Goal: Information Seeking & Learning: Learn about a topic

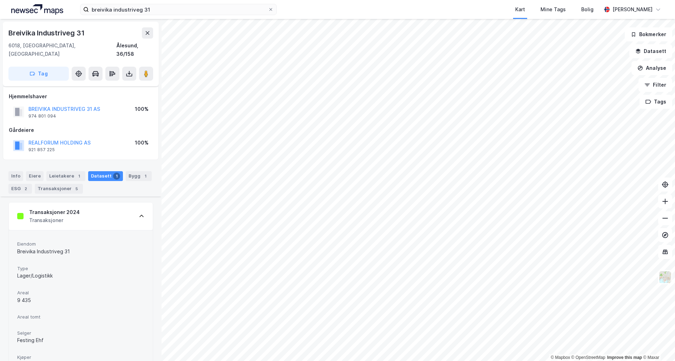
scroll to position [96, 0]
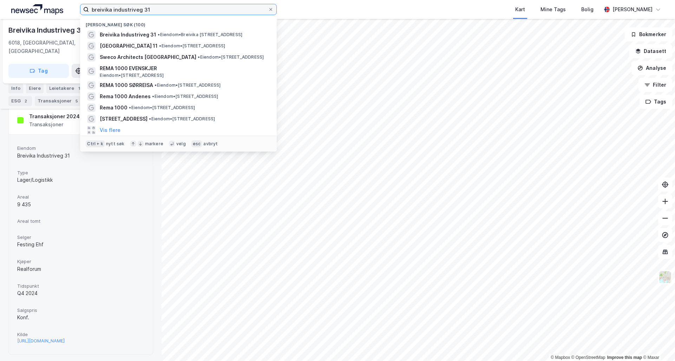
click at [196, 10] on input "breivika industriveg 31" at bounding box center [178, 9] width 179 height 11
click at [197, 10] on input "breivika industriveg 31" at bounding box center [178, 9] width 179 height 11
type input "k"
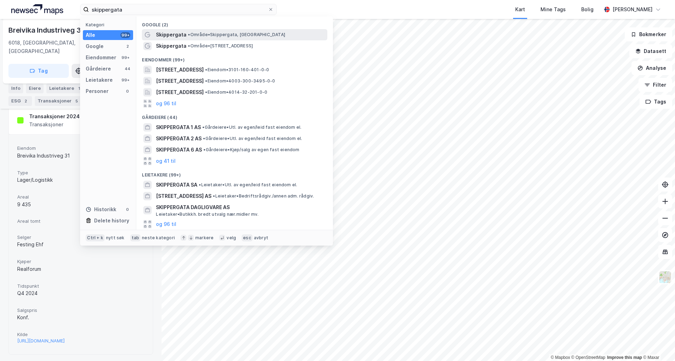
click at [193, 32] on span "• Område • [GEOGRAPHIC_DATA], [GEOGRAPHIC_DATA]" at bounding box center [236, 35] width 97 height 6
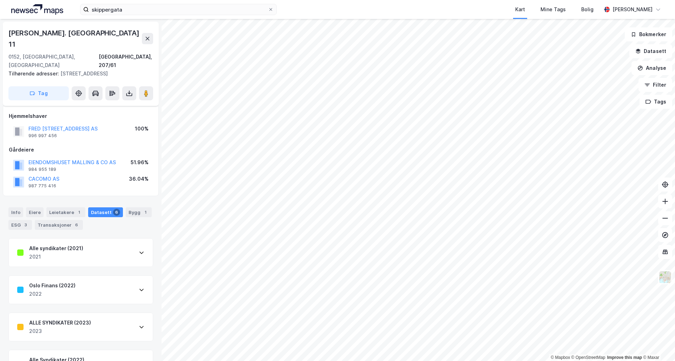
scroll to position [81, 0]
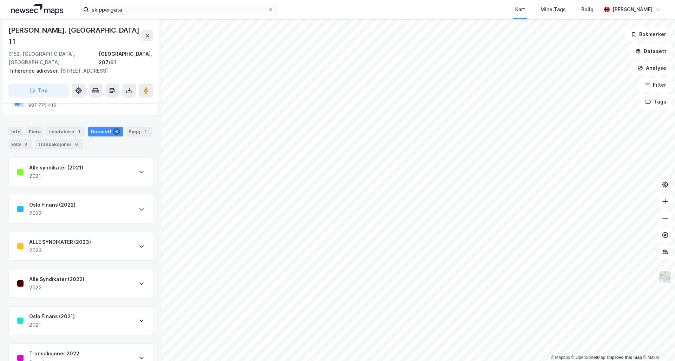
click at [85, 344] on div "Transaksjoner 2022 Transkajsoner" at bounding box center [81, 358] width 144 height 28
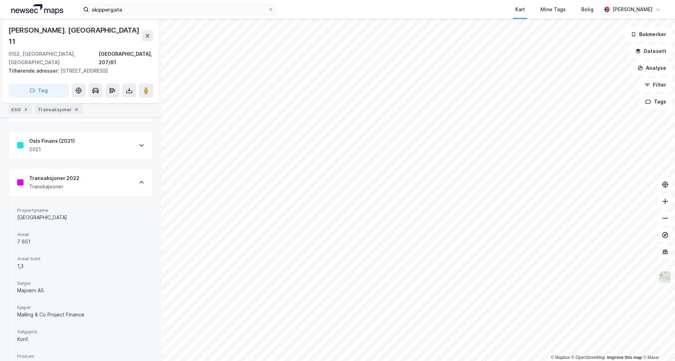
scroll to position [291, 0]
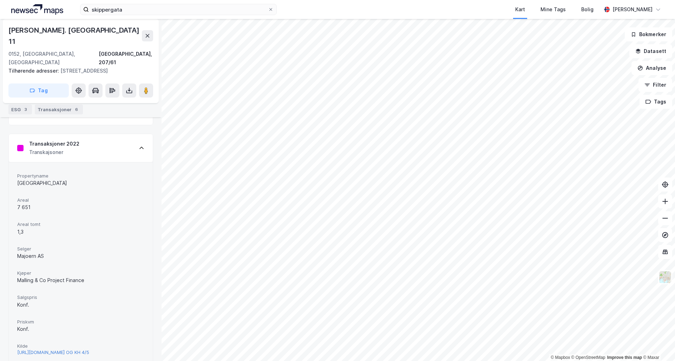
click at [74, 350] on div "[URL][DOMAIN_NAME] OG KH 4/5" at bounding box center [53, 353] width 72 height 6
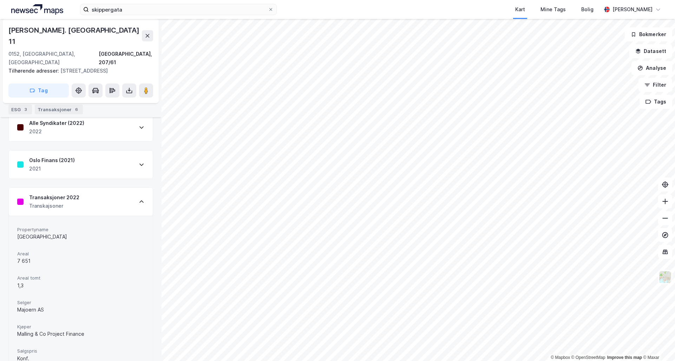
scroll to position [220, 0]
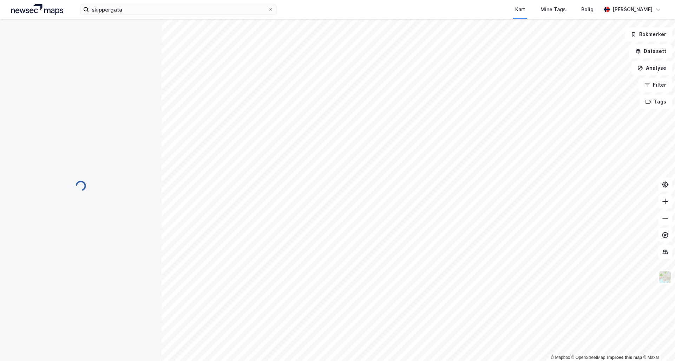
scroll to position [81, 0]
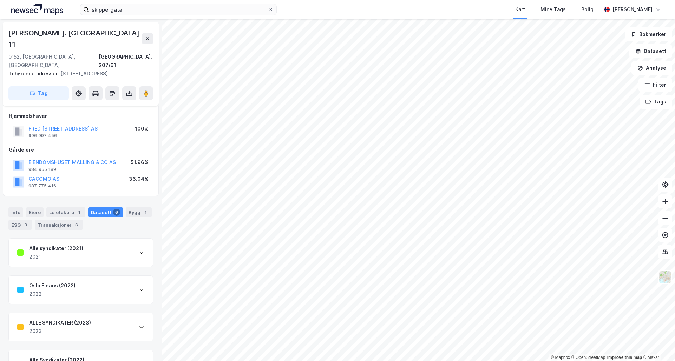
scroll to position [81, 0]
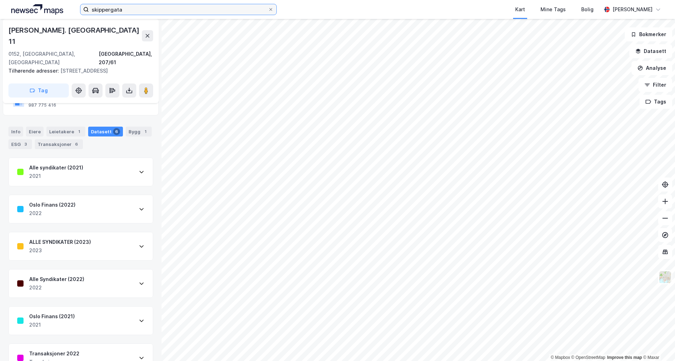
click at [153, 9] on input "skippergata" at bounding box center [178, 9] width 179 height 11
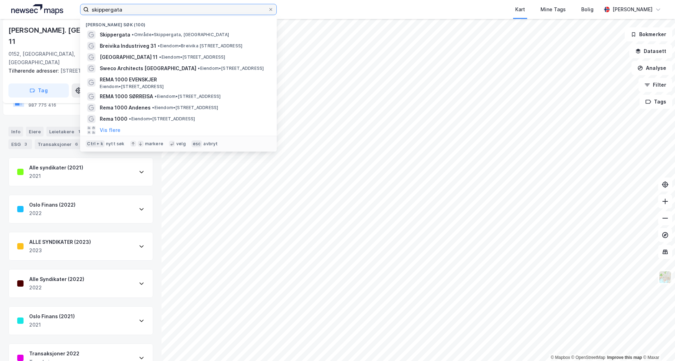
click at [153, 9] on input "skippergata" at bounding box center [178, 9] width 179 height 11
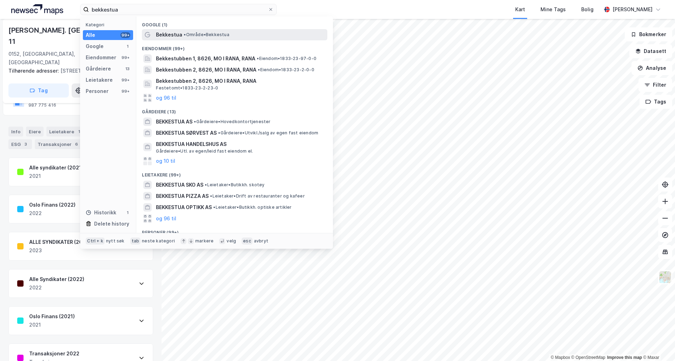
click at [196, 33] on span "• Område • Bekkestua" at bounding box center [206, 35] width 45 height 6
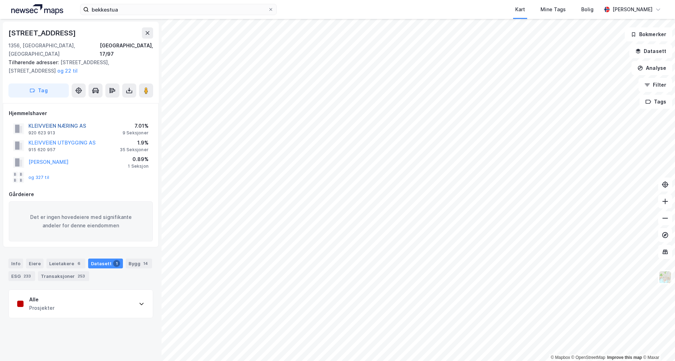
click at [0, 0] on button "KLEIVVEIEN NÆRING AS" at bounding box center [0, 0] width 0 height 0
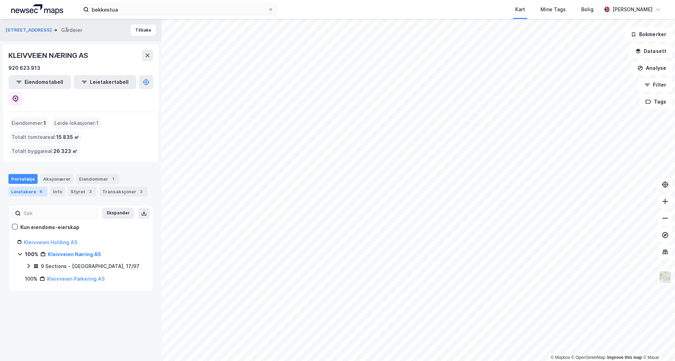
click at [24, 187] on div "Leietakere 6" at bounding box center [27, 192] width 39 height 10
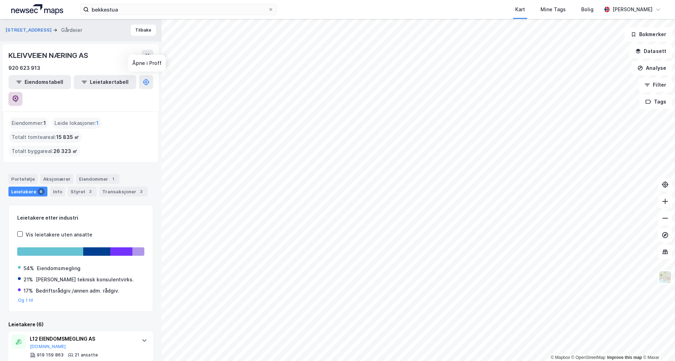
click at [19, 95] on icon at bounding box center [15, 98] width 7 height 7
click at [133, 12] on input "bekkestua" at bounding box center [178, 9] width 179 height 11
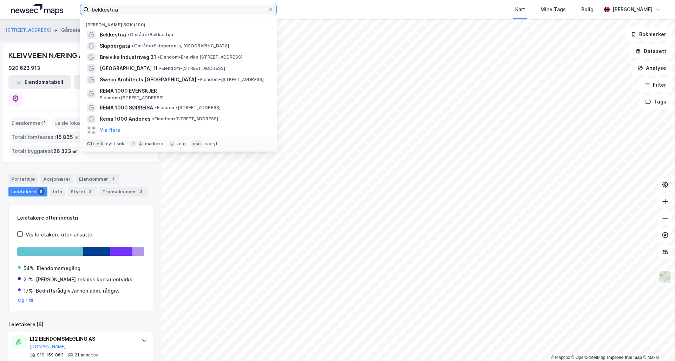
click at [133, 12] on input "bekkestua" at bounding box center [178, 9] width 179 height 11
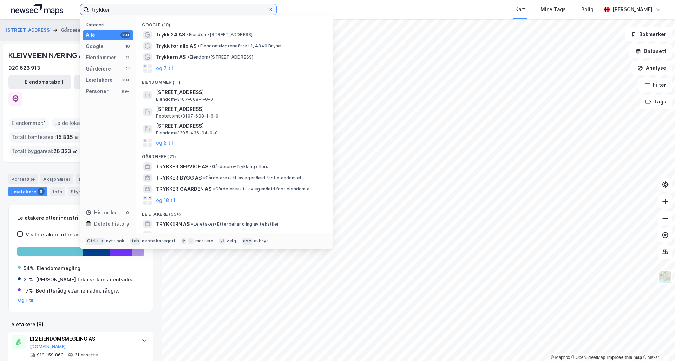
paste input "[URL][DOMAIN_NAME]"
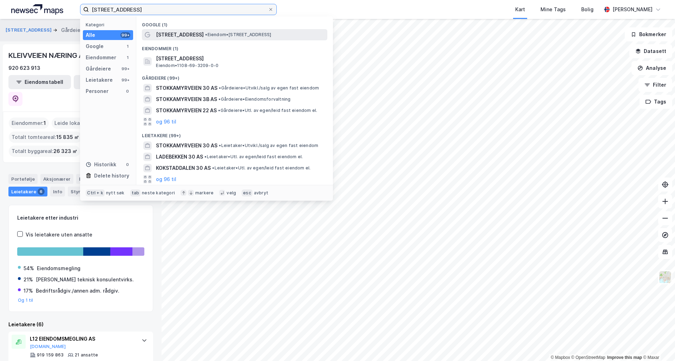
type input "[STREET_ADDRESS]"
click at [184, 33] on span "[STREET_ADDRESS]" at bounding box center [180, 35] width 48 height 8
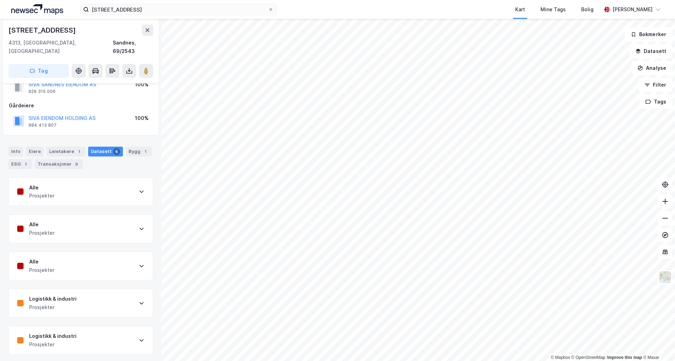
scroll to position [55, 0]
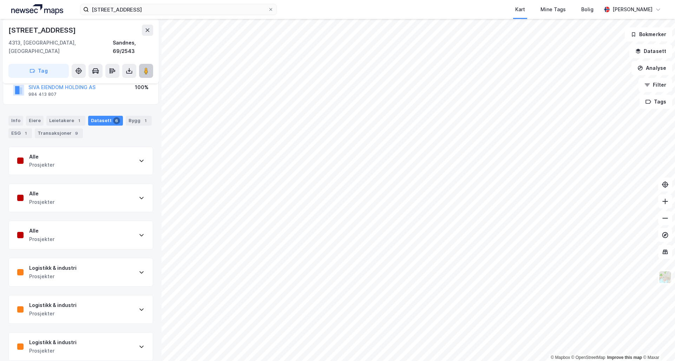
click at [150, 64] on button at bounding box center [146, 71] width 14 height 14
click at [51, 116] on div "Leietakere 1" at bounding box center [65, 121] width 39 height 10
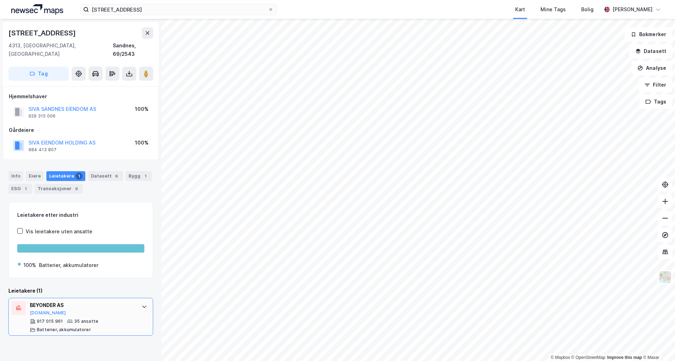
click at [90, 307] on div "BEYONDER AS [DOMAIN_NAME]" at bounding box center [82, 308] width 105 height 15
click at [142, 173] on div "1" at bounding box center [145, 176] width 7 height 7
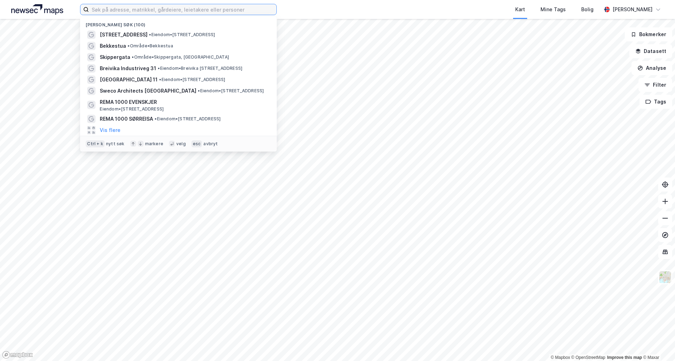
click at [151, 11] on input at bounding box center [182, 9] width 187 height 11
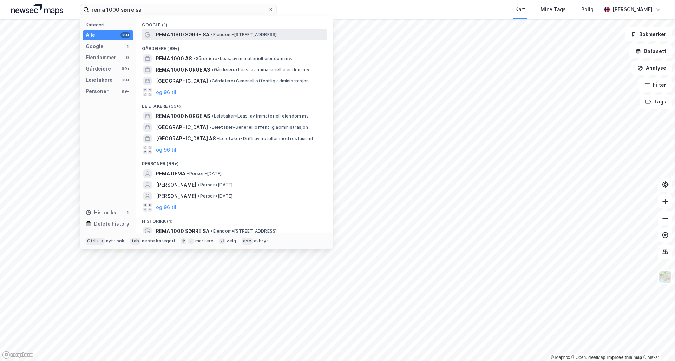
click at [172, 34] on span "REMA 1000 SØRREISA" at bounding box center [182, 35] width 53 height 8
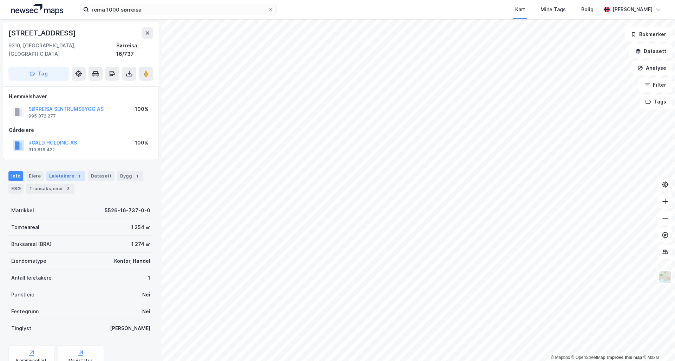
click at [75, 173] on div "1" at bounding box center [78, 176] width 7 height 7
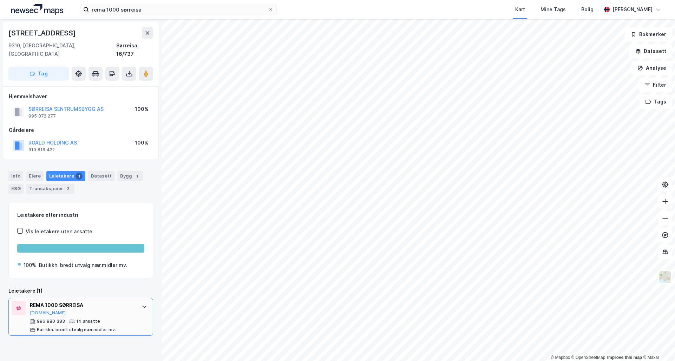
click at [128, 319] on div "996 980 383 14 ansatte Butikkh. bredt utvalg nær.midler mv." at bounding box center [82, 326] width 105 height 14
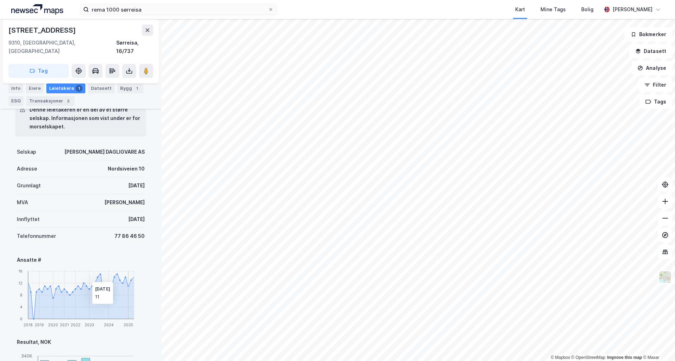
scroll to position [386, 0]
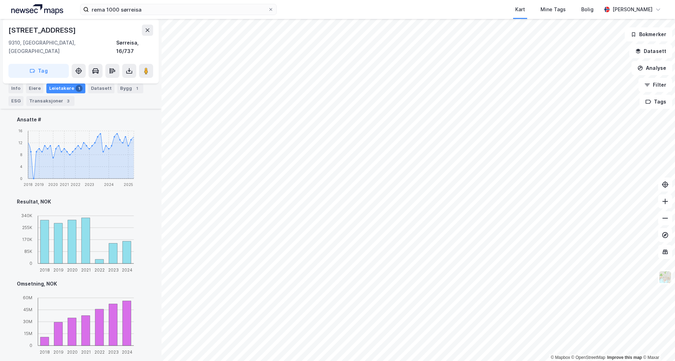
drag, startPoint x: 386, startPoint y: 9, endPoint x: 341, endPoint y: 7, distance: 45.0
click at [386, 9] on div "Kart Mine Tags Bolig" at bounding box center [455, 9] width 291 height 19
click at [139, 12] on input "rema 1000 sørreisa" at bounding box center [178, 9] width 179 height 11
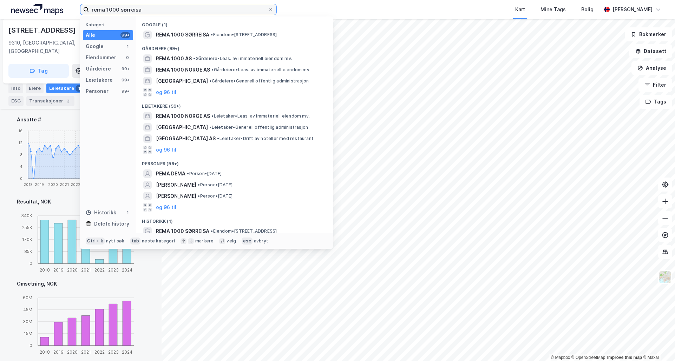
click at [139, 12] on input "rema 1000 sørreisa" at bounding box center [178, 9] width 179 height 11
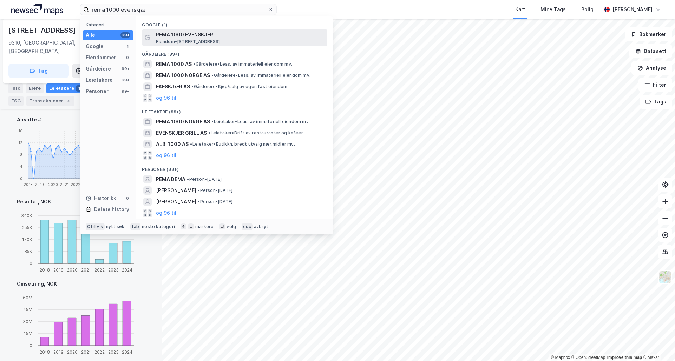
click at [211, 39] on span "Eiendom • [STREET_ADDRESS]" at bounding box center [188, 42] width 64 height 6
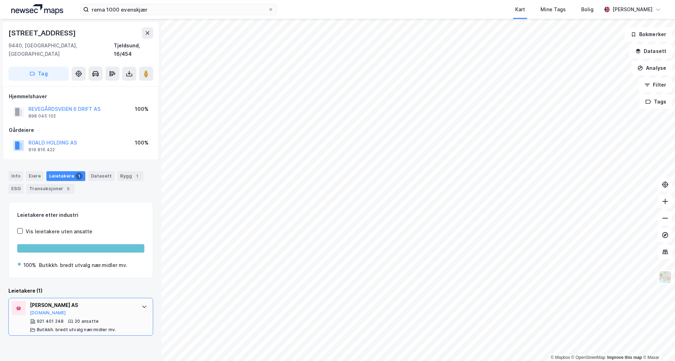
click at [123, 319] on div "921 401 248 20 ansatte Butikkh. bredt utvalg nær.midler mv." at bounding box center [82, 326] width 105 height 14
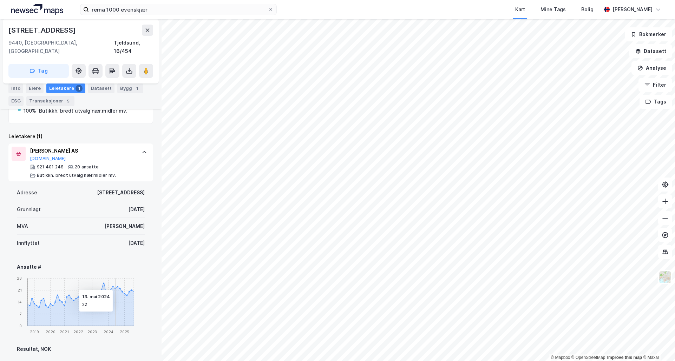
scroll to position [122, 0]
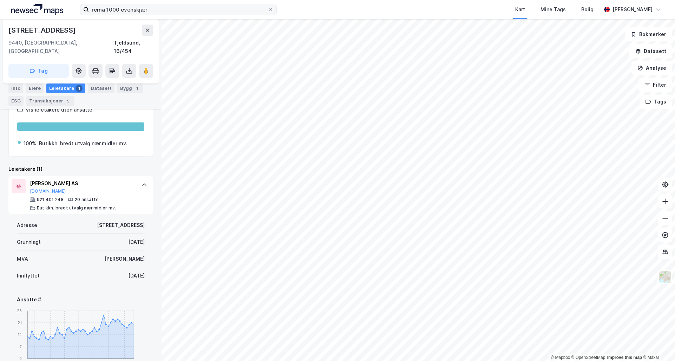
click at [152, 4] on label "rema 1000 evenskjær" at bounding box center [178, 9] width 197 height 11
click at [152, 4] on input "rema 1000 evenskjær" at bounding box center [178, 9] width 179 height 11
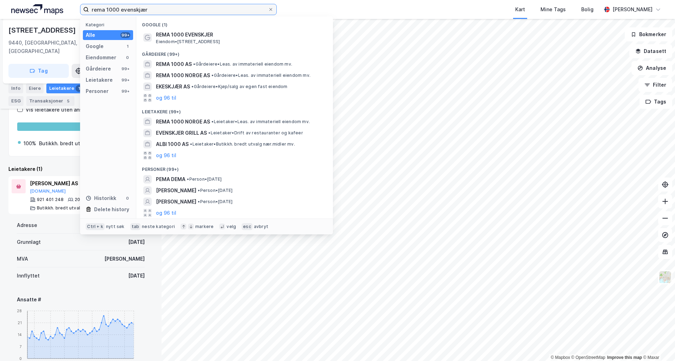
click at [152, 12] on input "rema 1000 evenskjær" at bounding box center [178, 9] width 179 height 11
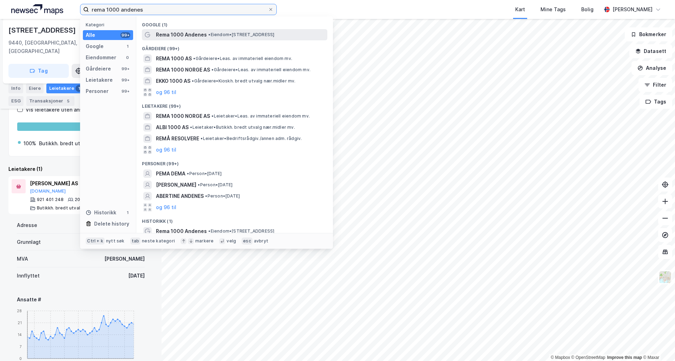
type input "rema 1000 andenes"
click at [178, 33] on span "Rema 1000 Andenes" at bounding box center [181, 35] width 51 height 8
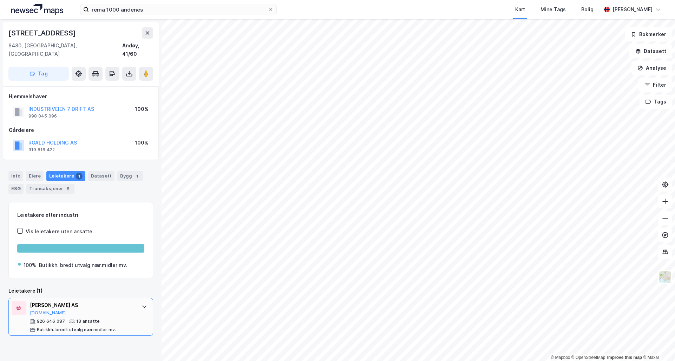
click at [75, 301] on div "MAX GAUSA AS" at bounding box center [82, 305] width 105 height 8
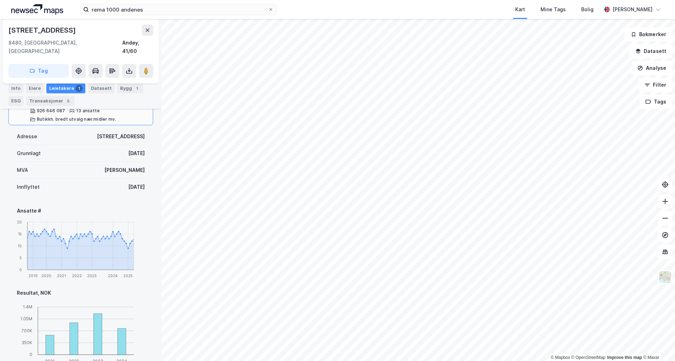
scroll to position [332, 0]
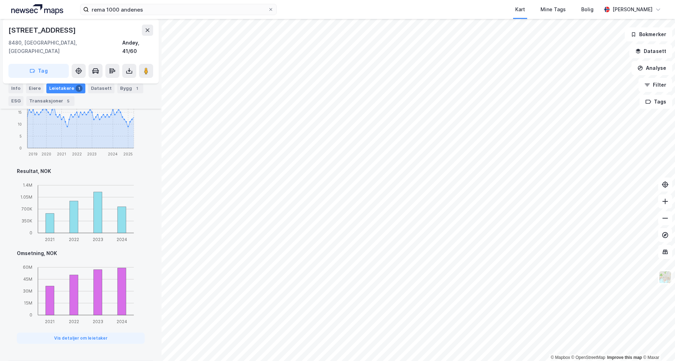
click at [354, 2] on div "Kart Mine Tags Bolig" at bounding box center [455, 9] width 291 height 19
click at [151, 11] on input "rema 1000 andenes" at bounding box center [178, 9] width 179 height 11
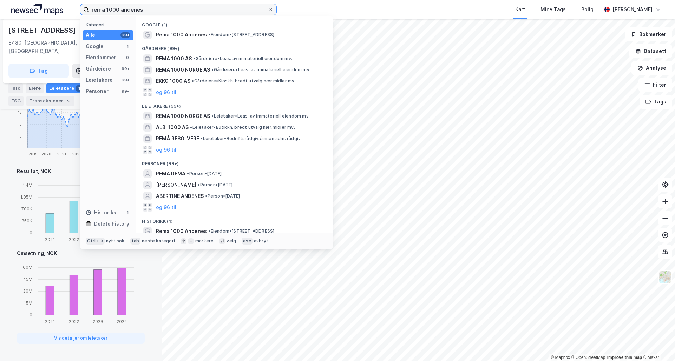
click at [151, 11] on input "rema 1000 andenes" at bounding box center [178, 9] width 179 height 11
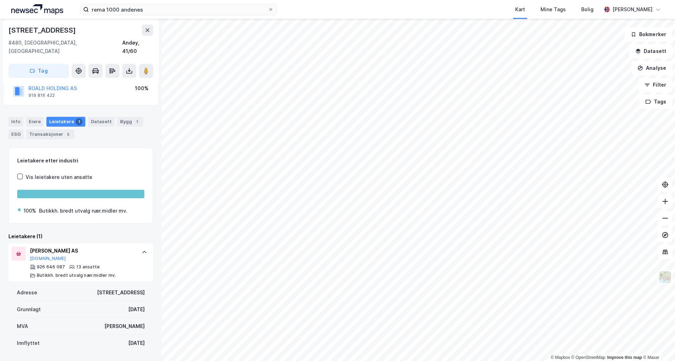
scroll to position [0, 0]
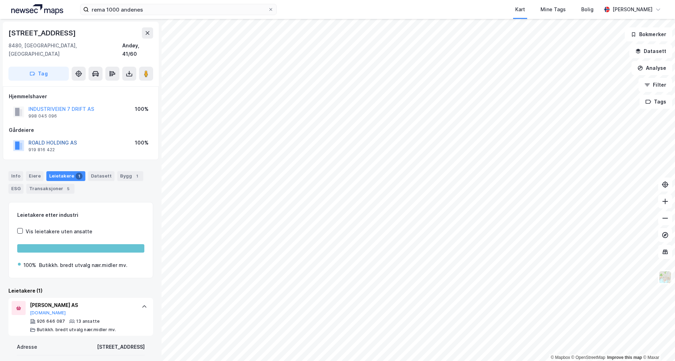
click at [0, 0] on button "ROALD HOLDING AS" at bounding box center [0, 0] width 0 height 0
click at [146, 34] on icon at bounding box center [148, 33] width 4 height 4
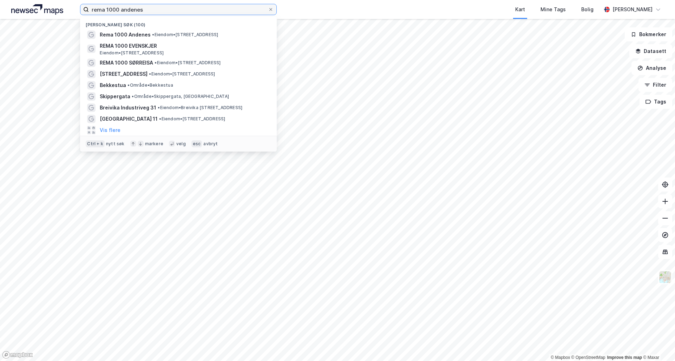
click at [124, 11] on input "rema 1000 andenes" at bounding box center [178, 9] width 179 height 11
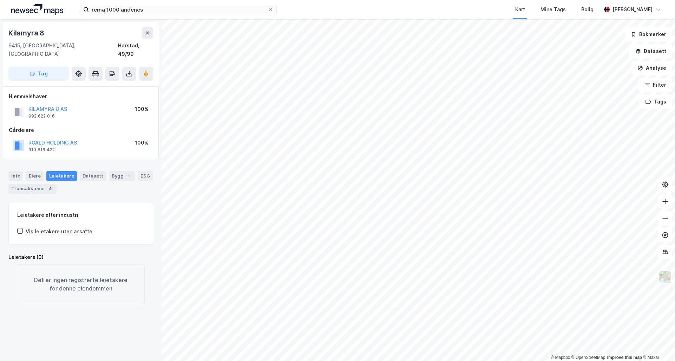
click at [55, 139] on div "ROALD HOLDING AS" at bounding box center [52, 143] width 48 height 8
click at [0, 0] on button "ROALD HOLDING AS" at bounding box center [0, 0] width 0 height 0
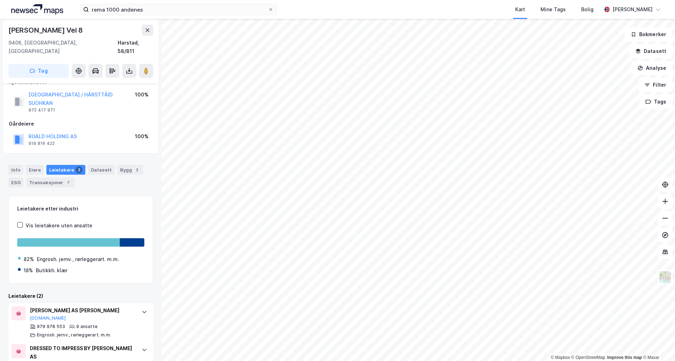
scroll to position [88, 0]
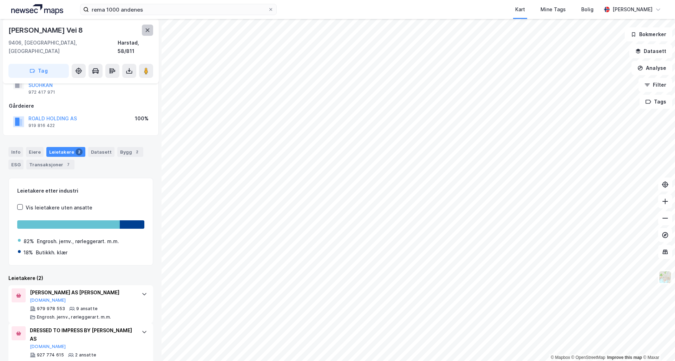
click at [146, 29] on icon at bounding box center [148, 30] width 4 height 4
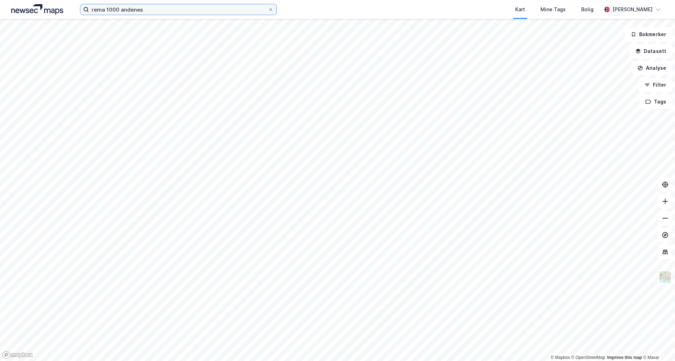
click at [140, 9] on input "rema 1000 andenes" at bounding box center [178, 9] width 179 height 11
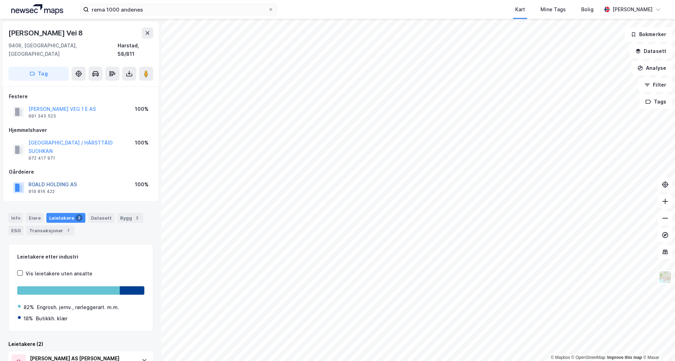
click at [0, 0] on button "ROALD HOLDING AS" at bounding box center [0, 0] width 0 height 0
